Goal: Check status

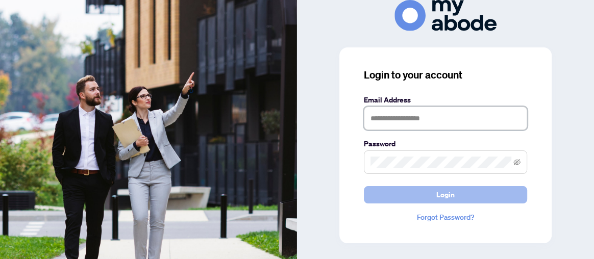
type input "**********"
click at [447, 193] on span "Login" at bounding box center [445, 195] width 18 height 16
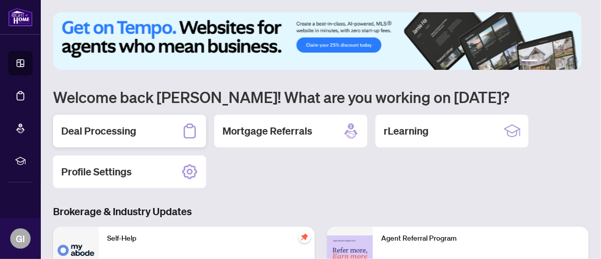
click at [137, 126] on div "Deal Processing" at bounding box center [129, 131] width 153 height 33
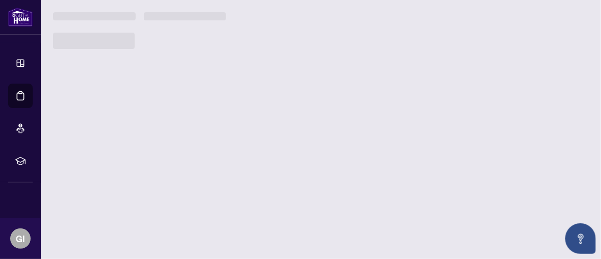
click at [137, 127] on main "1 2 3 4 5 6 Welcome back Godwin! What are you working on today? Deal Processing…" at bounding box center [321, 129] width 560 height 259
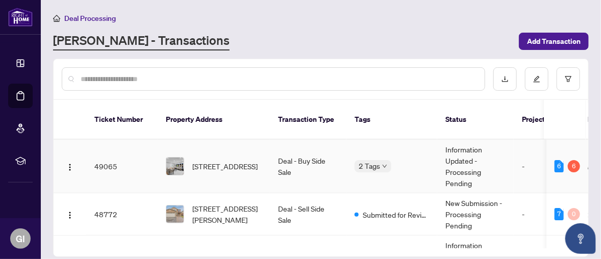
scroll to position [51, 0]
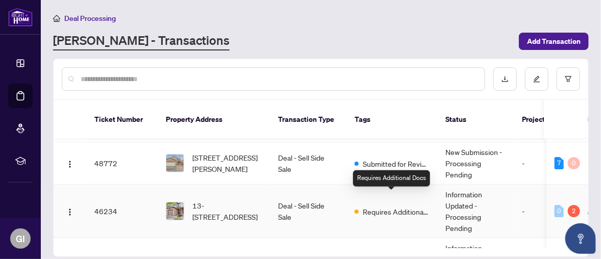
click at [383, 206] on span "Requires Additional Docs" at bounding box center [396, 211] width 66 height 11
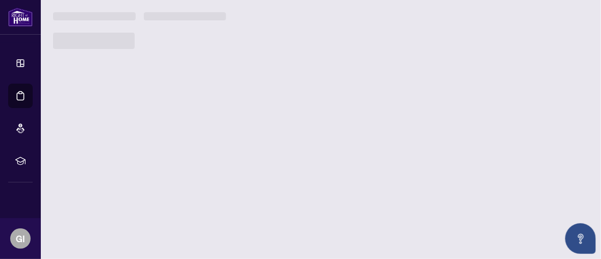
click at [383, 198] on main "Deal Processing RAHR - Transactions Add Transaction Ticket Number Property Addr…" at bounding box center [321, 129] width 560 height 259
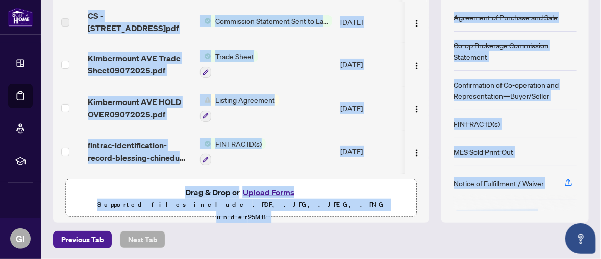
scroll to position [65, 0]
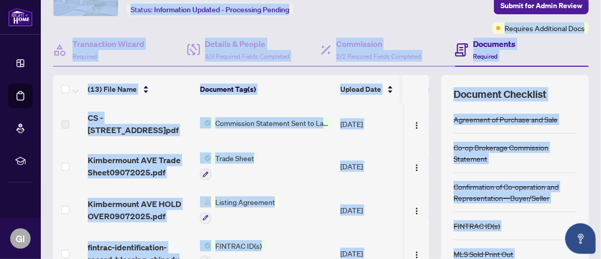
click at [413, 26] on div "Transaction Communication 2 Submit for Admin Review Requires Additional Docs" at bounding box center [476, 0] width 227 height 66
click at [406, 12] on div "Transaction Communication 2 Submit for Admin Review Requires Additional Docs" at bounding box center [476, 0] width 227 height 66
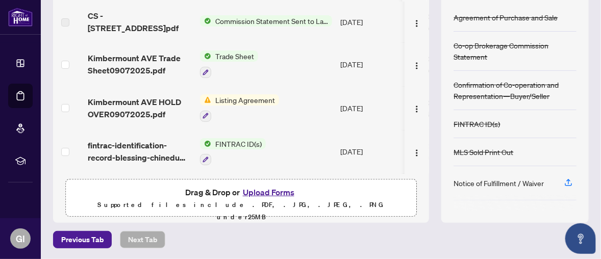
scroll to position [116, 0]
